Goal: Transaction & Acquisition: Purchase product/service

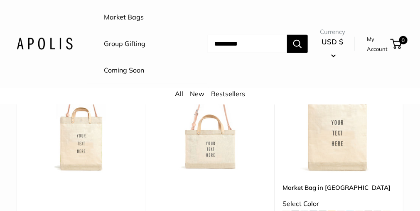
scroll to position [157, 0]
click at [0, 0] on img at bounding box center [0, 0] width 0 height 0
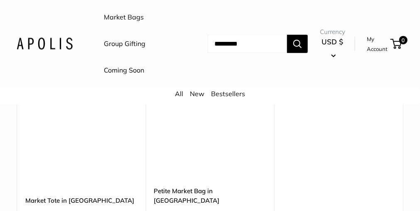
scroll to position [1958, 0]
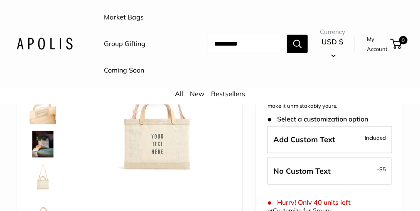
scroll to position [118, 0]
click at [47, 150] on img at bounding box center [42, 145] width 27 height 27
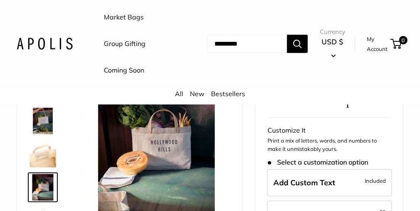
scroll to position [74, 0]
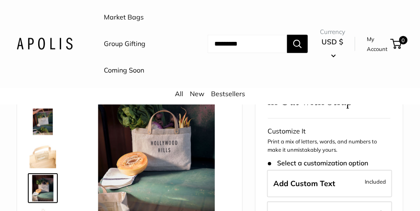
click at [48, 116] on img at bounding box center [42, 122] width 27 height 27
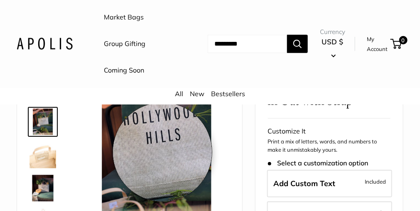
click at [162, 152] on img at bounding box center [157, 149] width 146 height 146
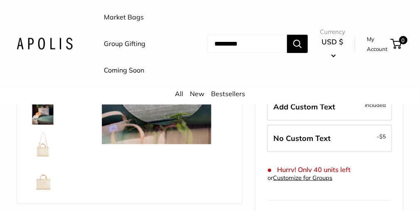
click at [162, 145] on div "Roll over image to zoom in" at bounding box center [157, 72] width 146 height 147
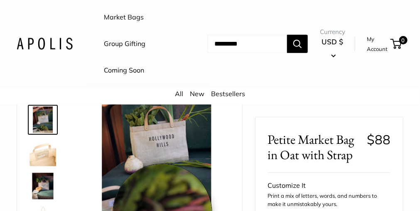
scroll to position [77, 0]
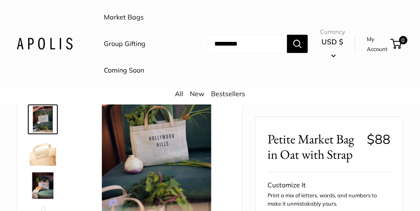
scroll to position [74, 0]
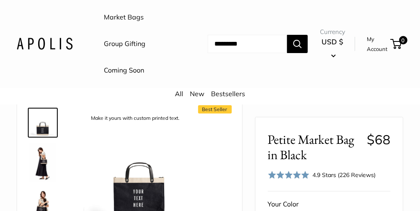
scroll to position [40, 0]
